Goal: Task Accomplishment & Management: Manage account settings

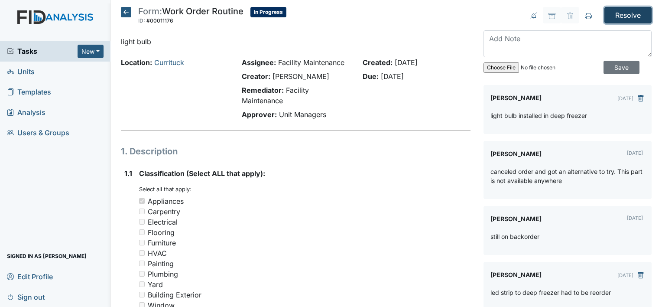
click at [622, 15] on input "Resolve" at bounding box center [627, 15] width 47 height 16
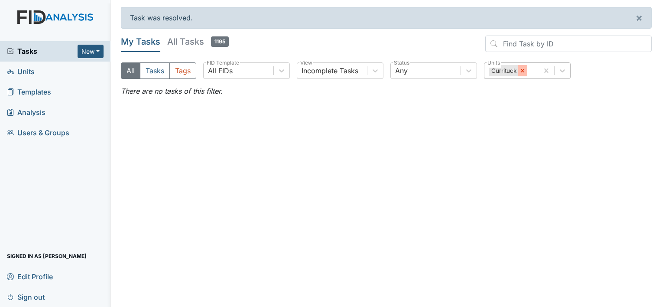
click at [521, 70] on icon at bounding box center [523, 71] width 6 height 6
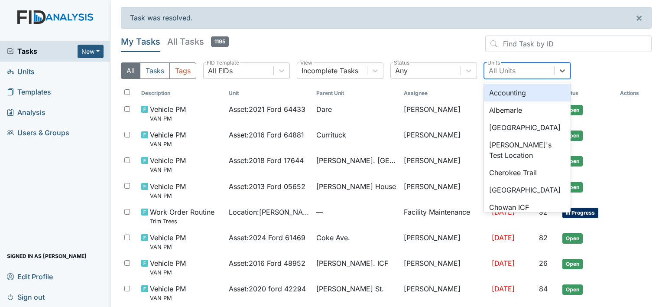
click at [520, 70] on div "All Units" at bounding box center [519, 71] width 70 height 16
click at [510, 107] on div "Albemarle" at bounding box center [527, 109] width 87 height 17
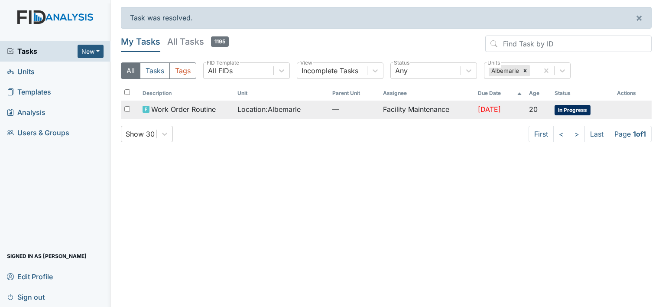
click at [422, 109] on td "Facility Maintenance" at bounding box center [427, 110] width 95 height 18
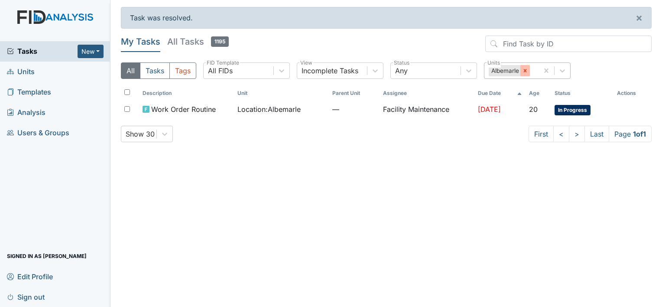
click at [526, 70] on icon at bounding box center [525, 71] width 6 height 6
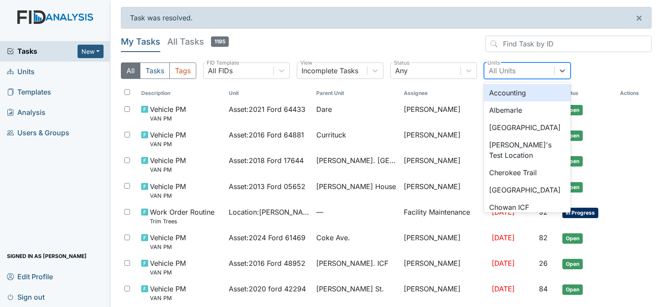
click at [505, 69] on div "All Units" at bounding box center [502, 70] width 27 height 10
type input "ch"
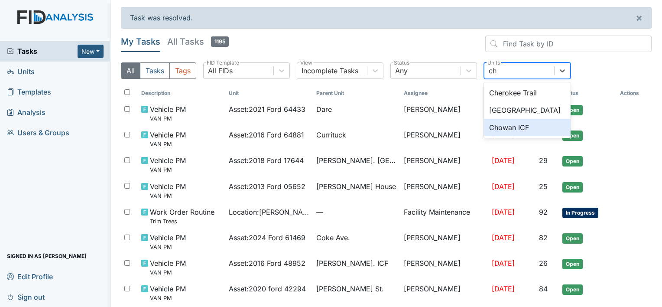
click at [513, 126] on div "Chowan ICF" at bounding box center [527, 127] width 87 height 17
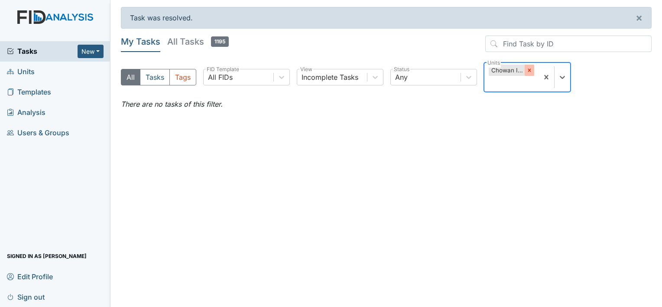
click at [528, 66] on div at bounding box center [530, 70] width 10 height 11
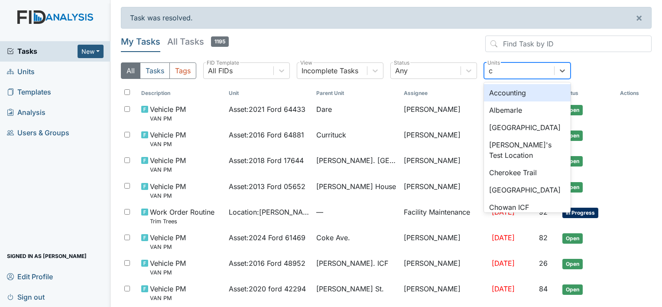
type input "co"
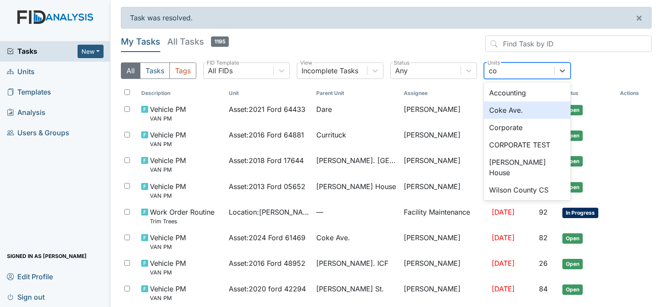
click at [516, 111] on div "Coke Ave." at bounding box center [527, 109] width 87 height 17
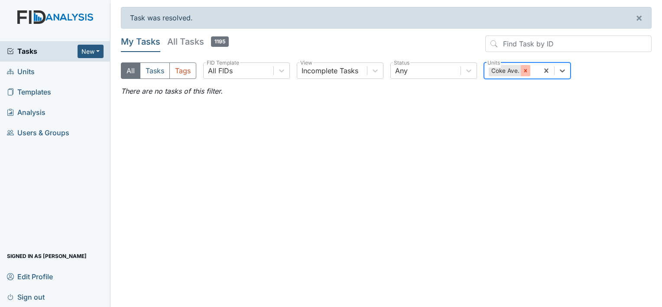
click at [523, 71] on icon at bounding box center [526, 71] width 6 height 6
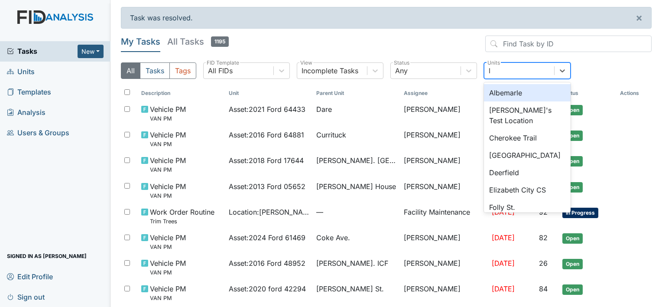
type input "lu"
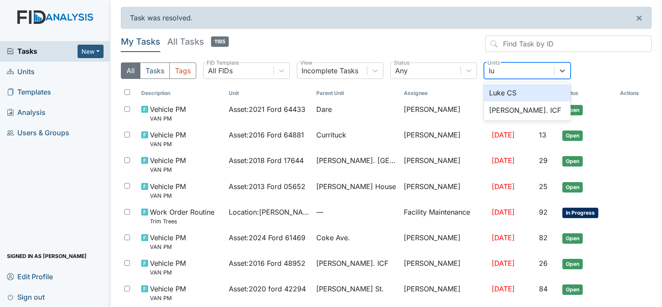
click at [510, 94] on div "Luke CS" at bounding box center [527, 92] width 87 height 17
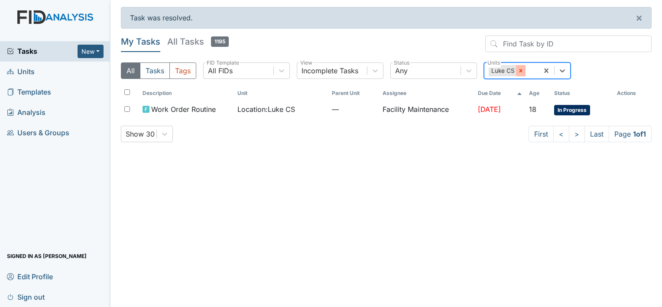
click at [520, 73] on div at bounding box center [521, 70] width 10 height 11
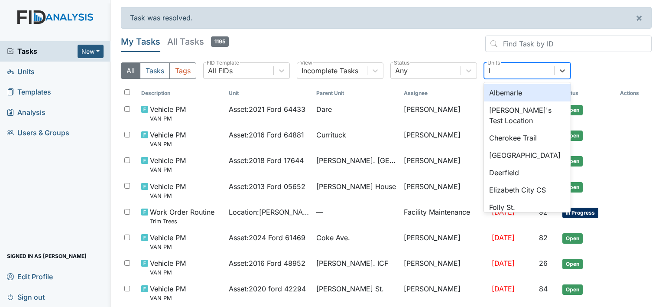
type input "lu"
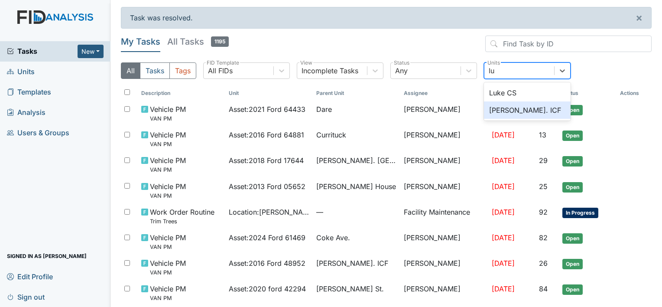
click at [508, 106] on div "Luke St. ICF" at bounding box center [527, 109] width 87 height 17
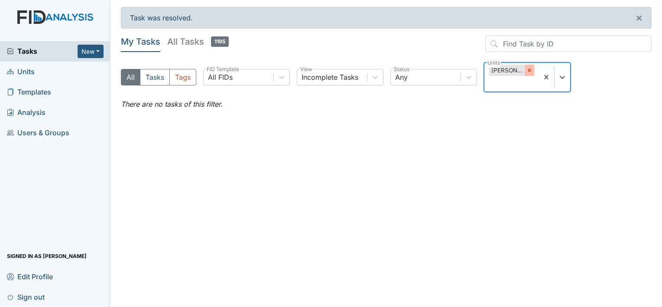
click at [530, 68] on icon at bounding box center [529, 70] width 6 height 6
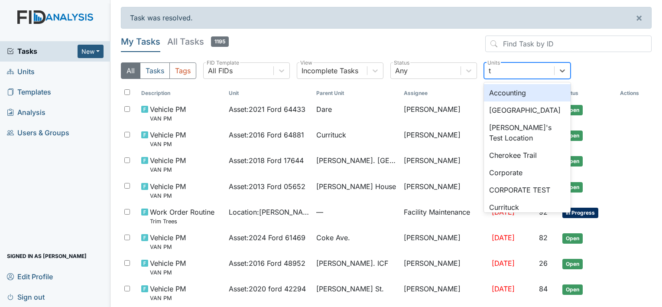
type input "tw"
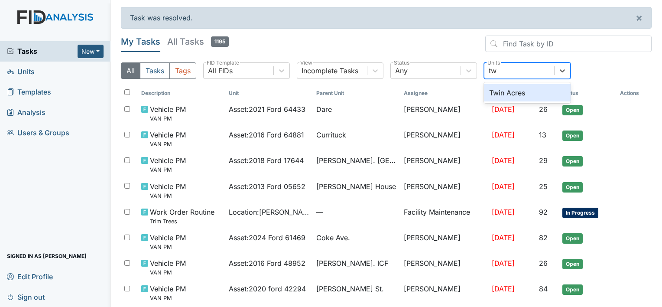
click at [510, 93] on div "Twin Acres" at bounding box center [527, 92] width 87 height 17
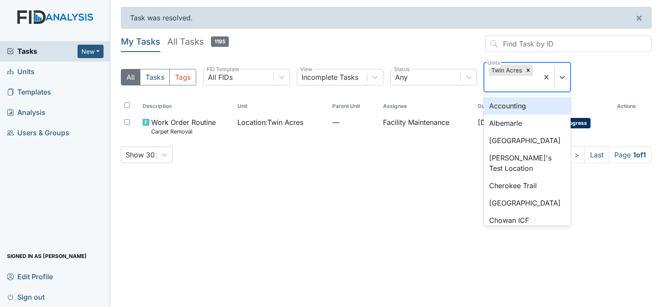
click at [508, 69] on div "Twin Acres" at bounding box center [506, 70] width 35 height 11
click at [459, 142] on div "Description Unit Parent Unit Assignee Due Date Age Status Actions Work Order Ro…" at bounding box center [386, 122] width 531 height 47
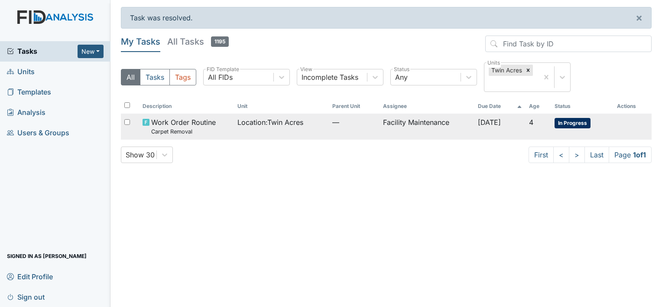
click at [418, 121] on td "Facility Maintenance" at bounding box center [427, 127] width 95 height 26
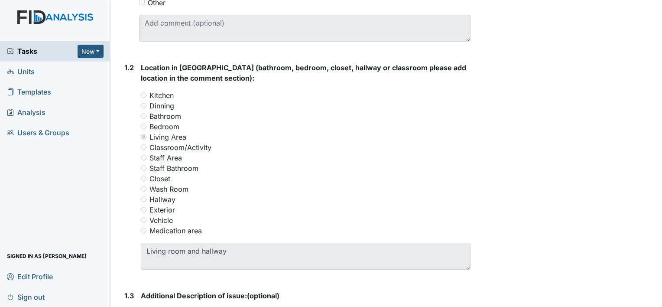
scroll to position [399, 0]
